Goal: Transaction & Acquisition: Purchase product/service

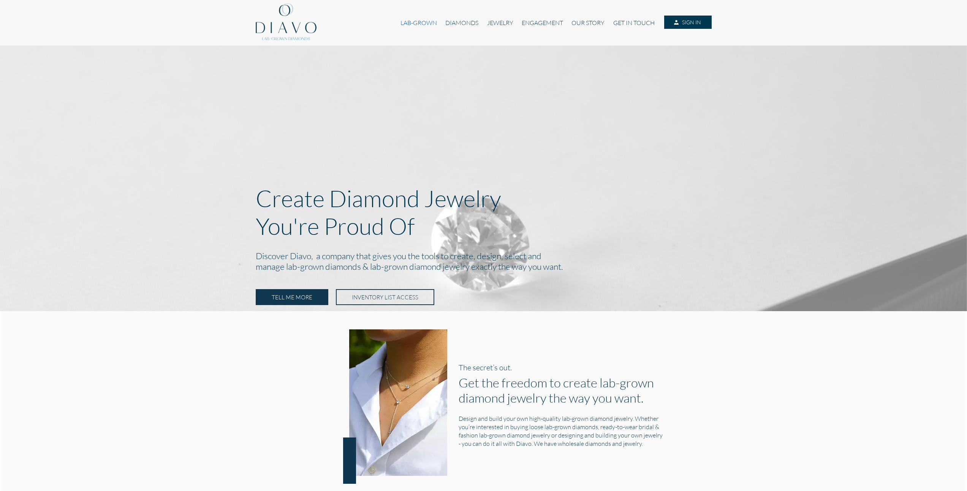
click at [414, 24] on link "LAB-GROWN" at bounding box center [418, 23] width 45 height 14
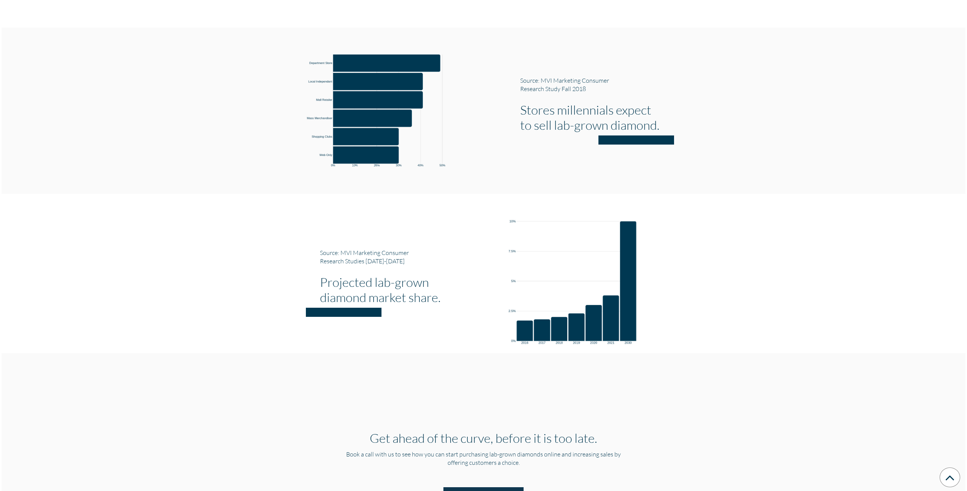
scroll to position [1376, 0]
